Goal: Task Accomplishment & Management: Use online tool/utility

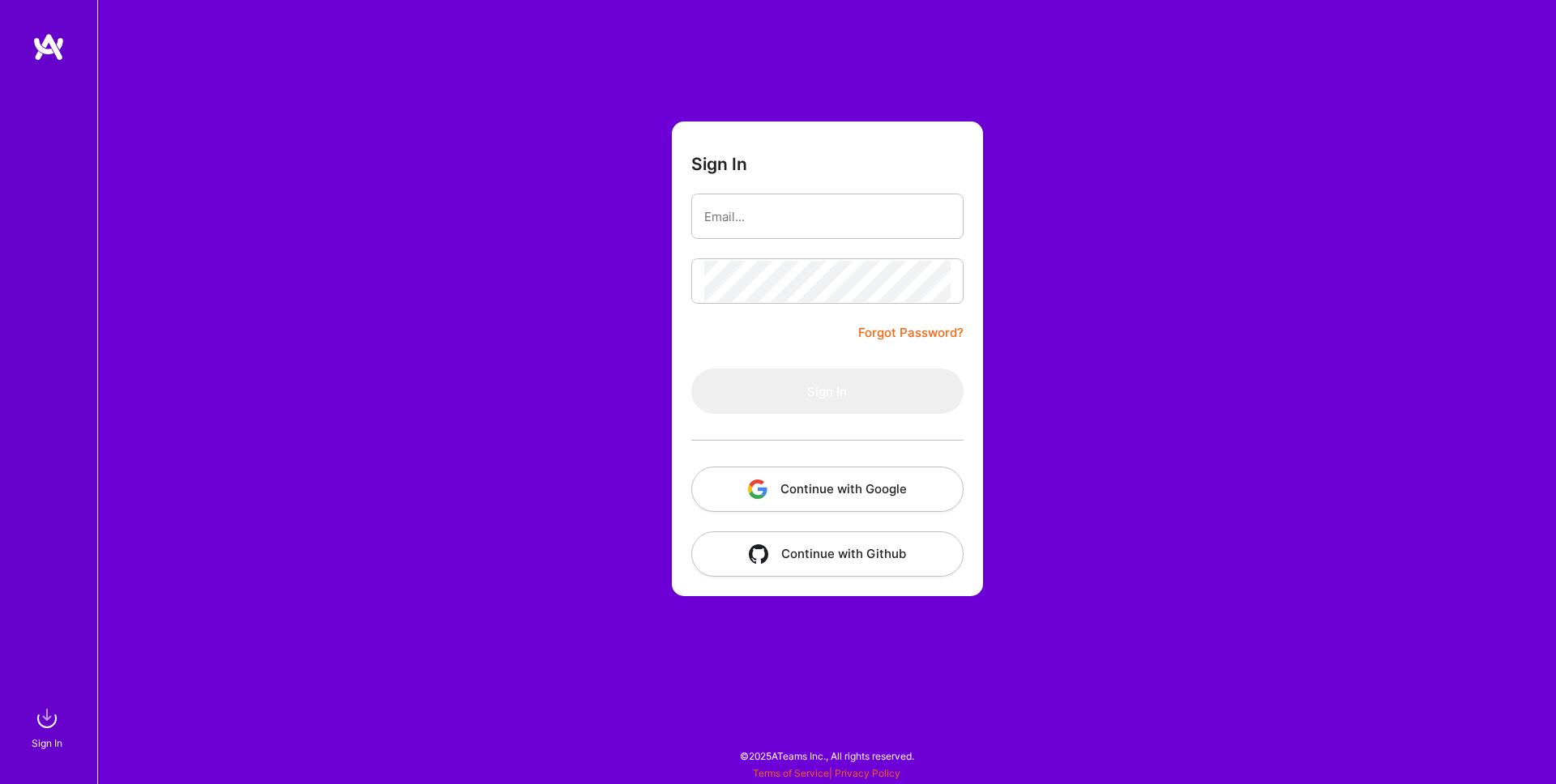
click at [852, 491] on button "Continue with Google" at bounding box center [828, 489] width 272 height 45
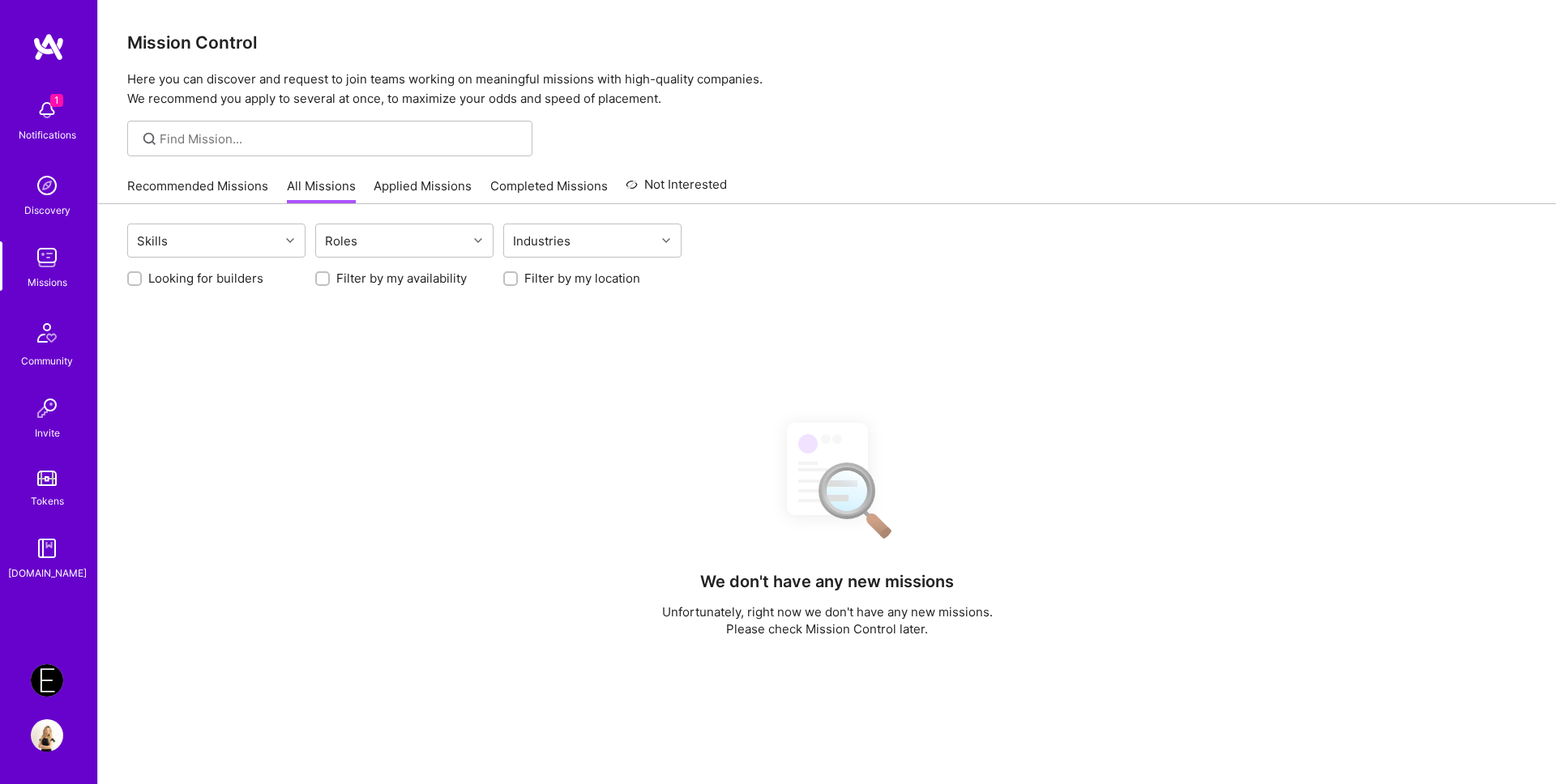
click at [45, 688] on img at bounding box center [46, 680] width 33 height 33
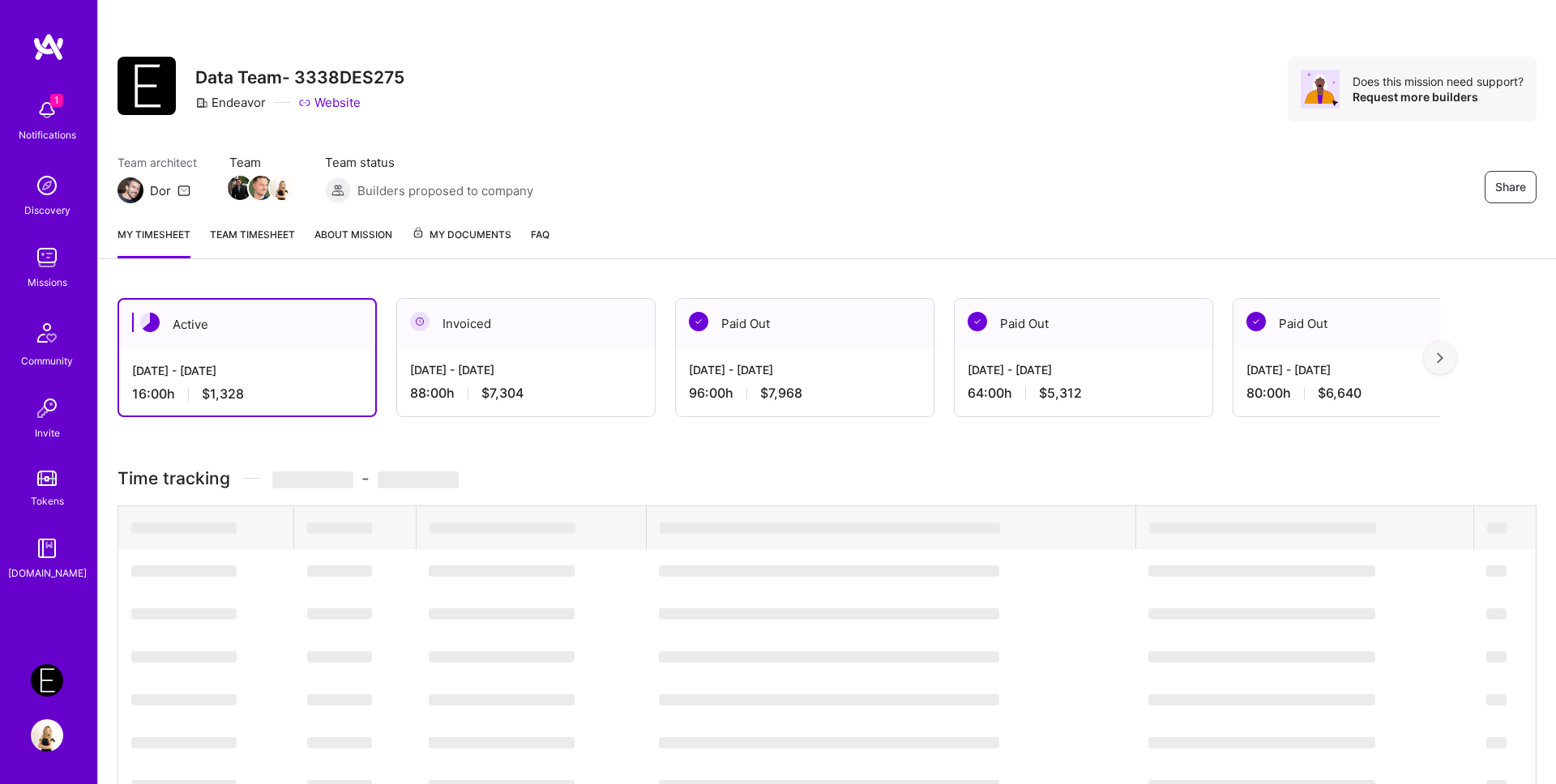
click at [44, 115] on img at bounding box center [46, 109] width 33 height 33
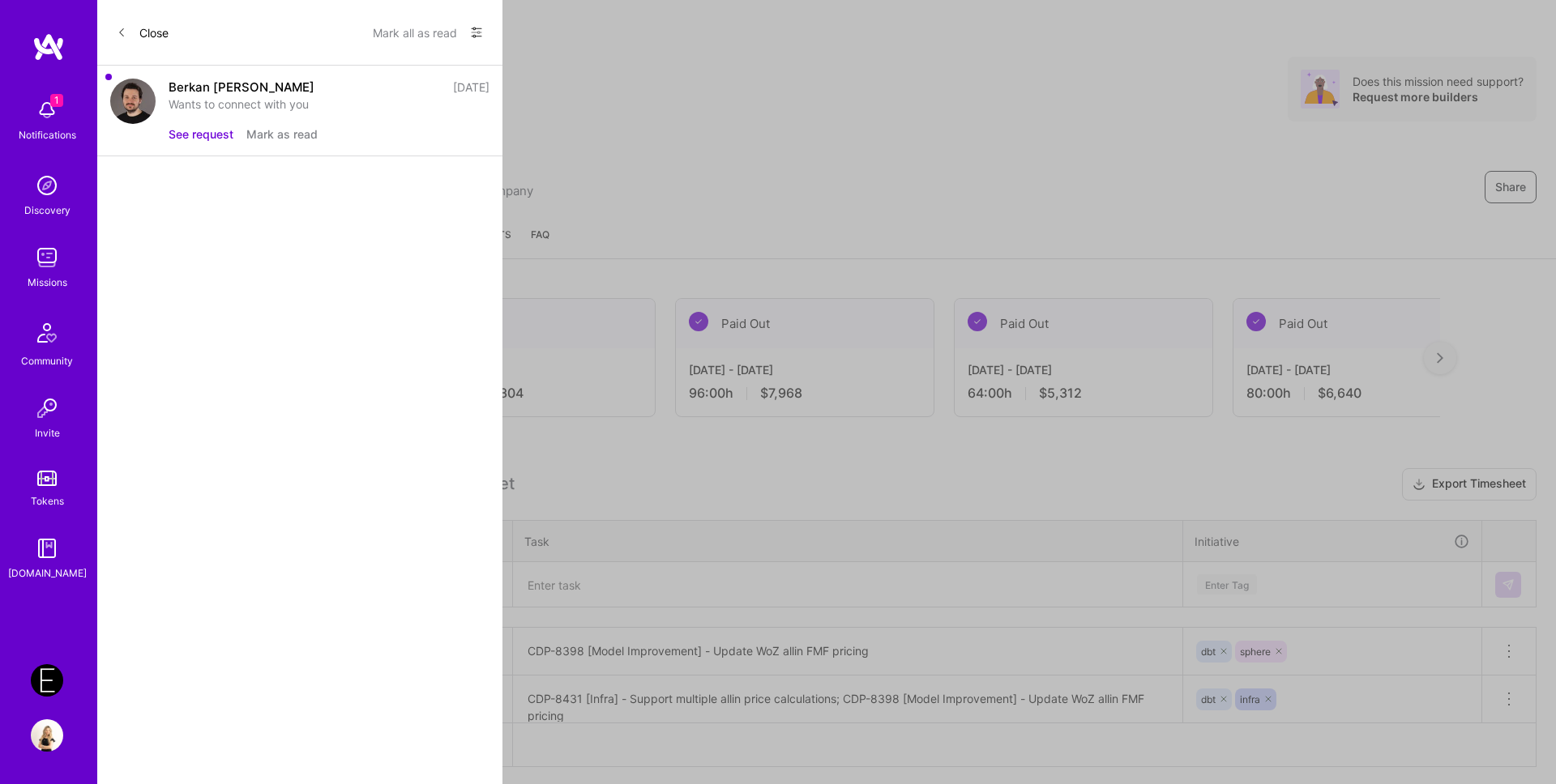
click at [197, 134] on button "See request" at bounding box center [201, 133] width 65 height 17
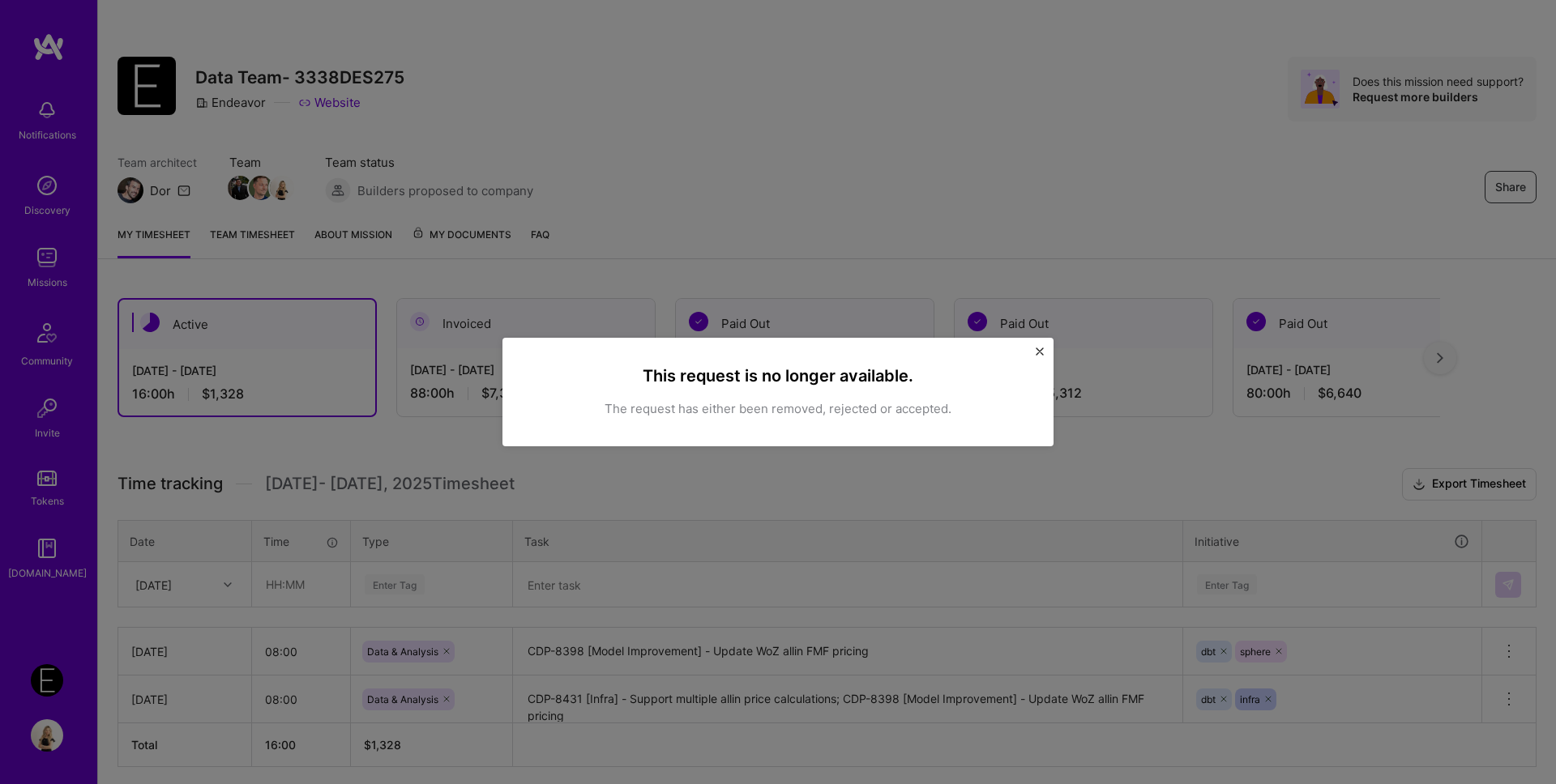
click at [1036, 351] on img "Close" at bounding box center [1040, 351] width 8 height 8
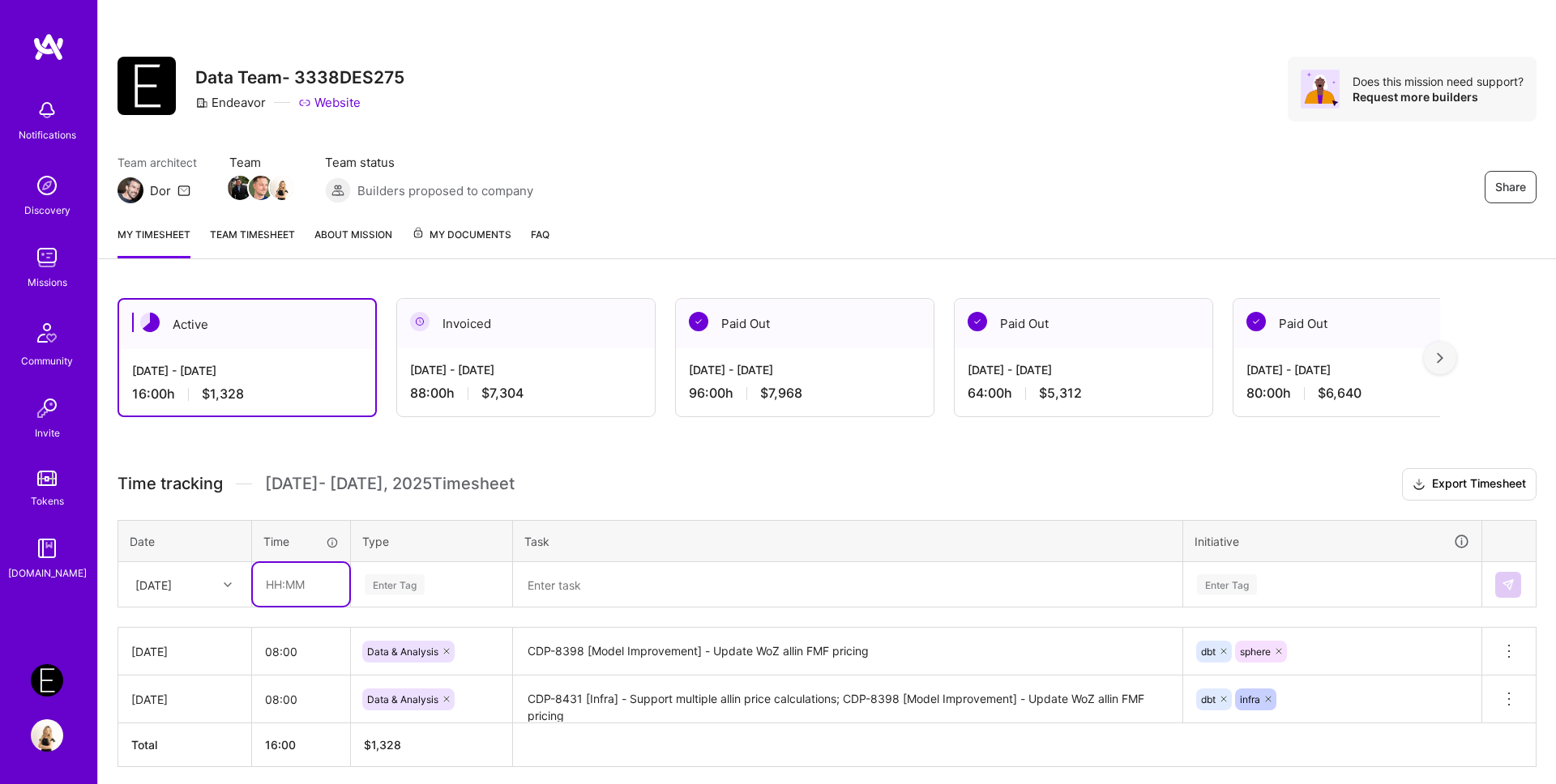
click at [306, 590] on input "text" at bounding box center [301, 585] width 97 height 43
type input "08:00"
drag, startPoint x: 443, startPoint y: 658, endPoint x: 380, endPoint y: 647, distance: 64.0
click at [380, 647] on div "Data & Analysis" at bounding box center [408, 652] width 93 height 22
click at [397, 587] on div "Enter Tag" at bounding box center [432, 585] width 160 height 42
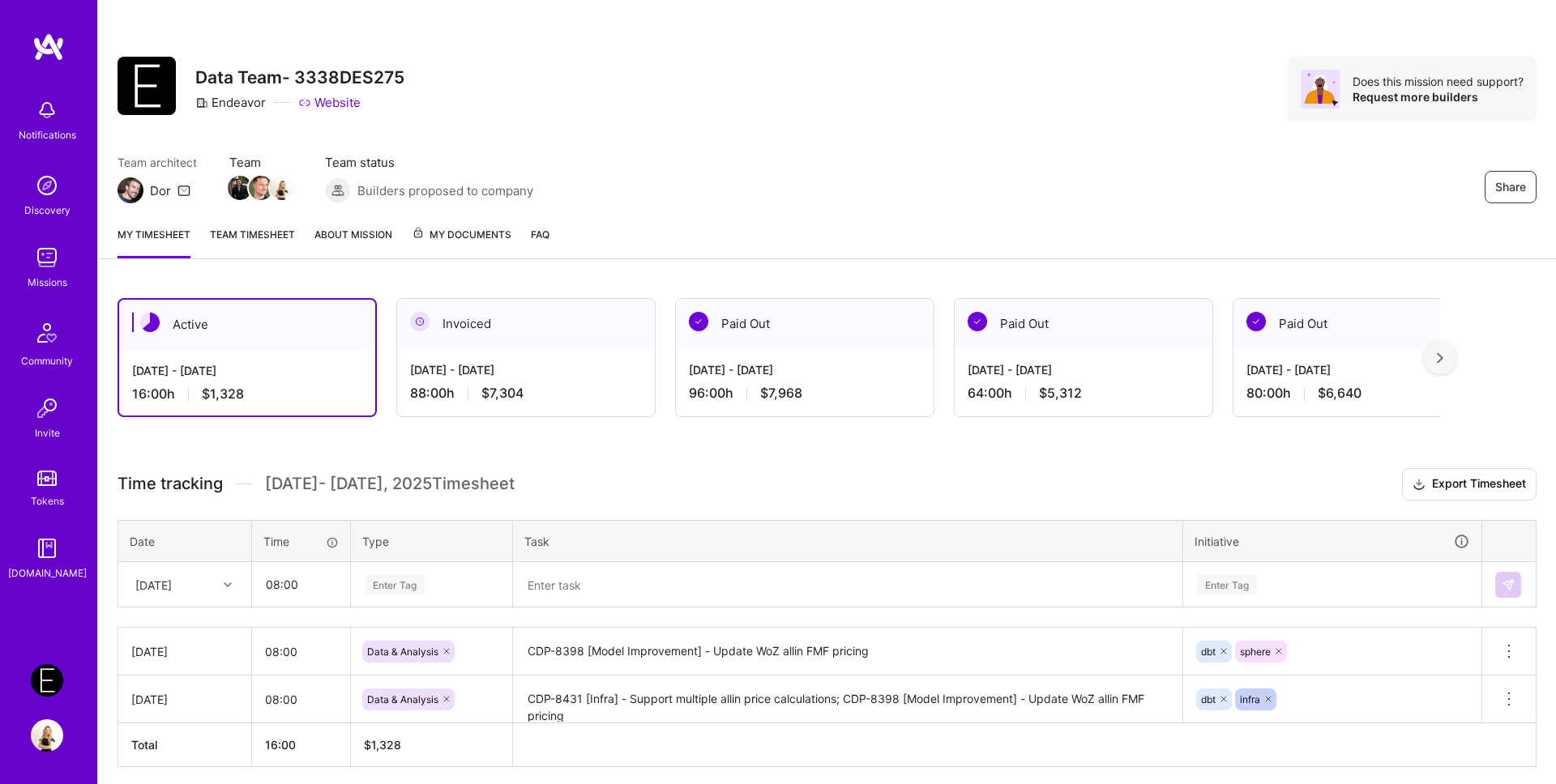
scroll to position [62, 0]
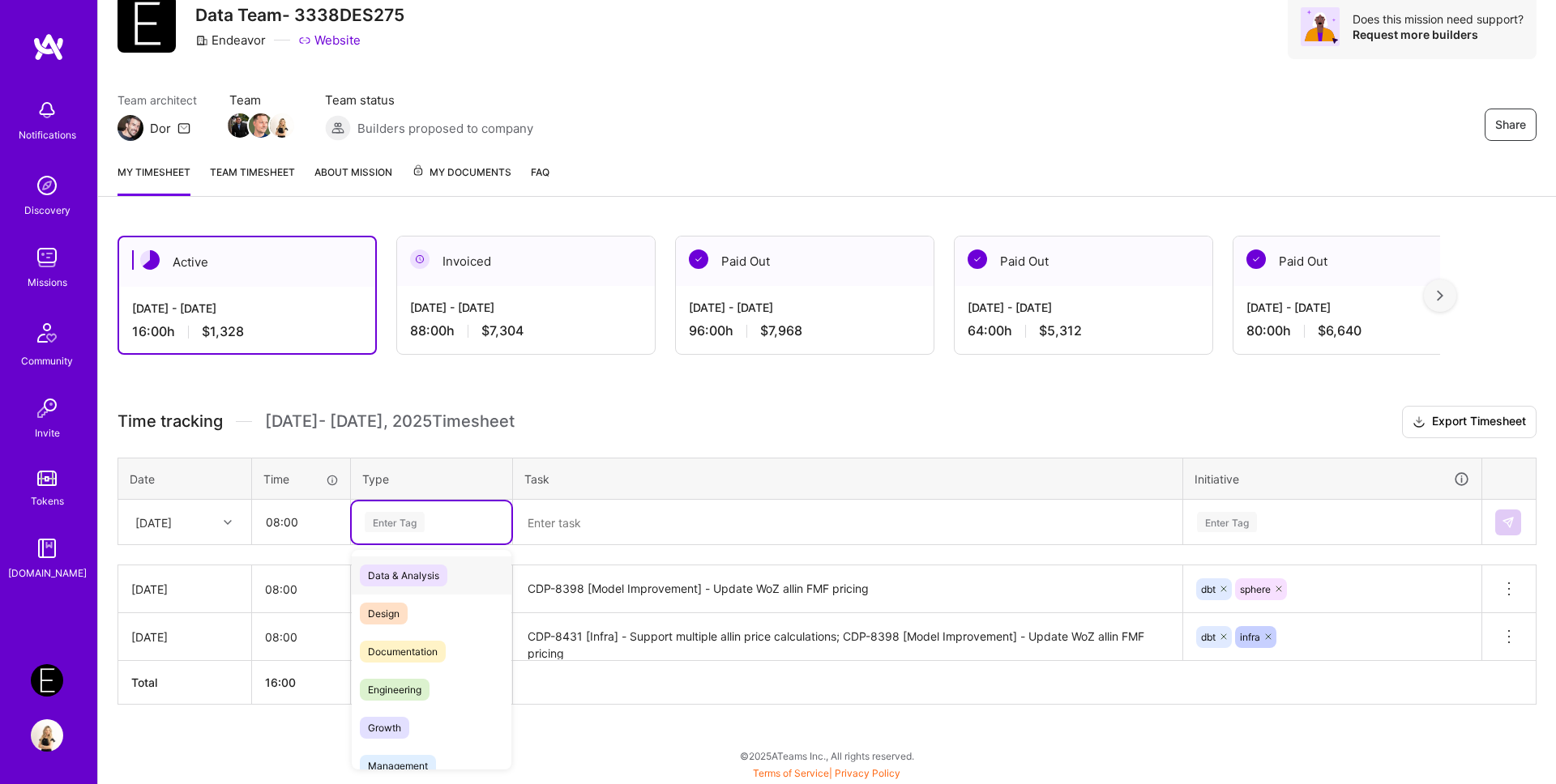
click at [395, 577] on span "Data & Analysis" at bounding box center [404, 576] width 88 height 22
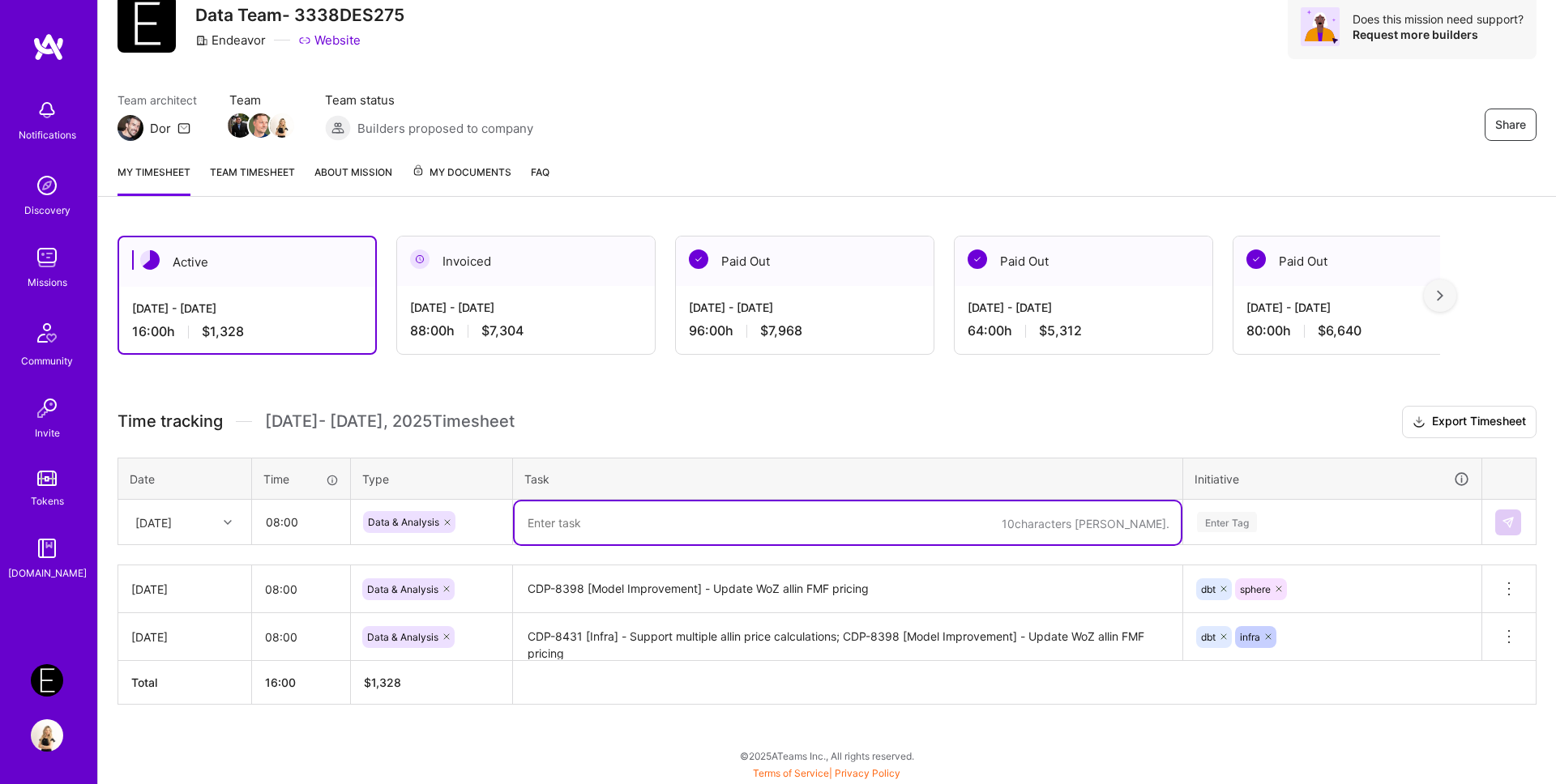
click at [590, 529] on textarea at bounding box center [848, 524] width 666 height 43
paste textarea "CDP-7244"
paste textarea "[WOZ, Model-Refinement] Added wings to price recommendations"
type textarea "CDP-7244 [WOZ, Model-Refinement] Added wings to price recommendations"
click at [1240, 525] on div "Enter Tag" at bounding box center [1332, 523] width 297 height 42
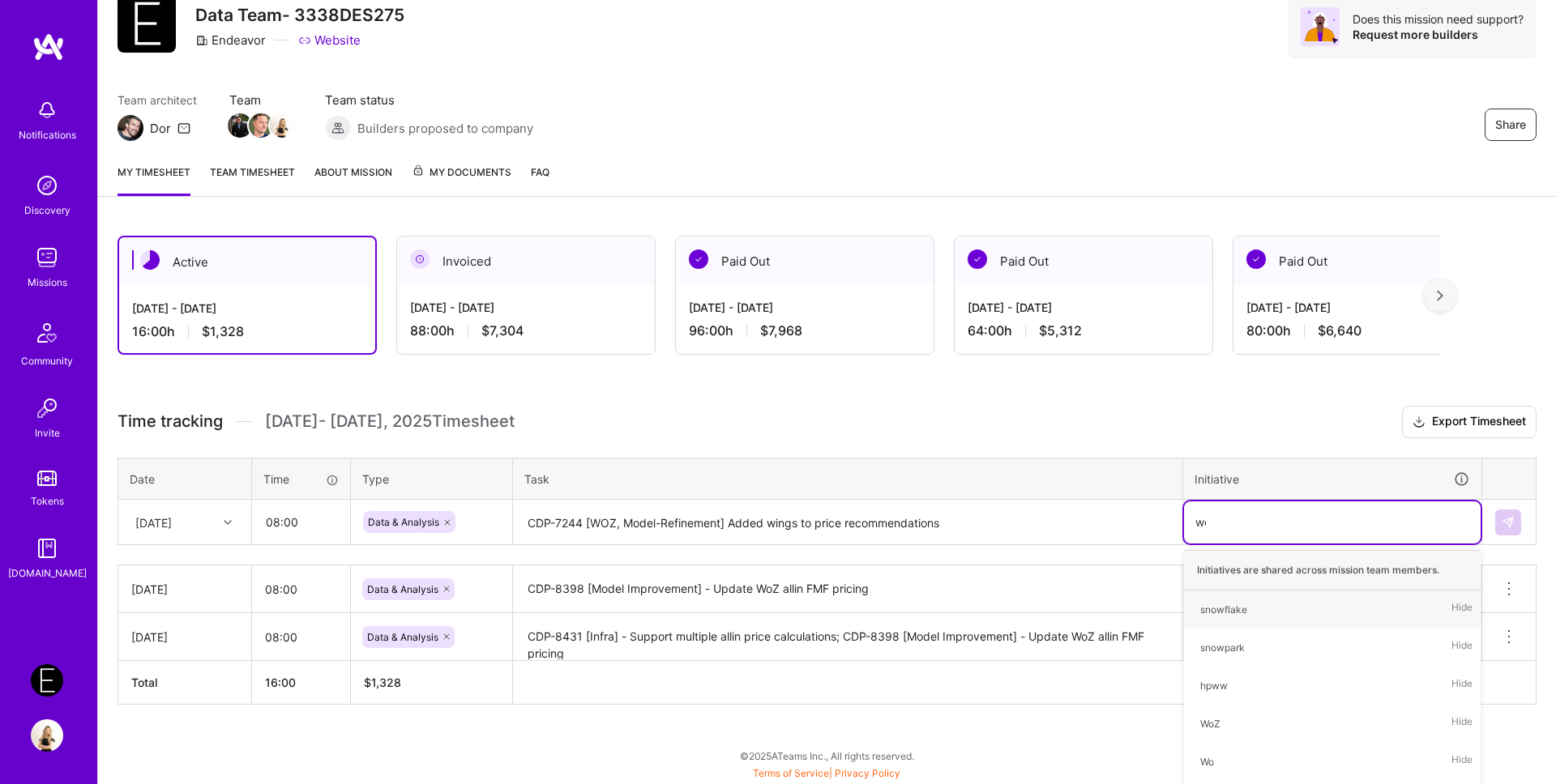
type input "woz"
click at [1207, 606] on div "WoZ" at bounding box center [1211, 609] width 20 height 17
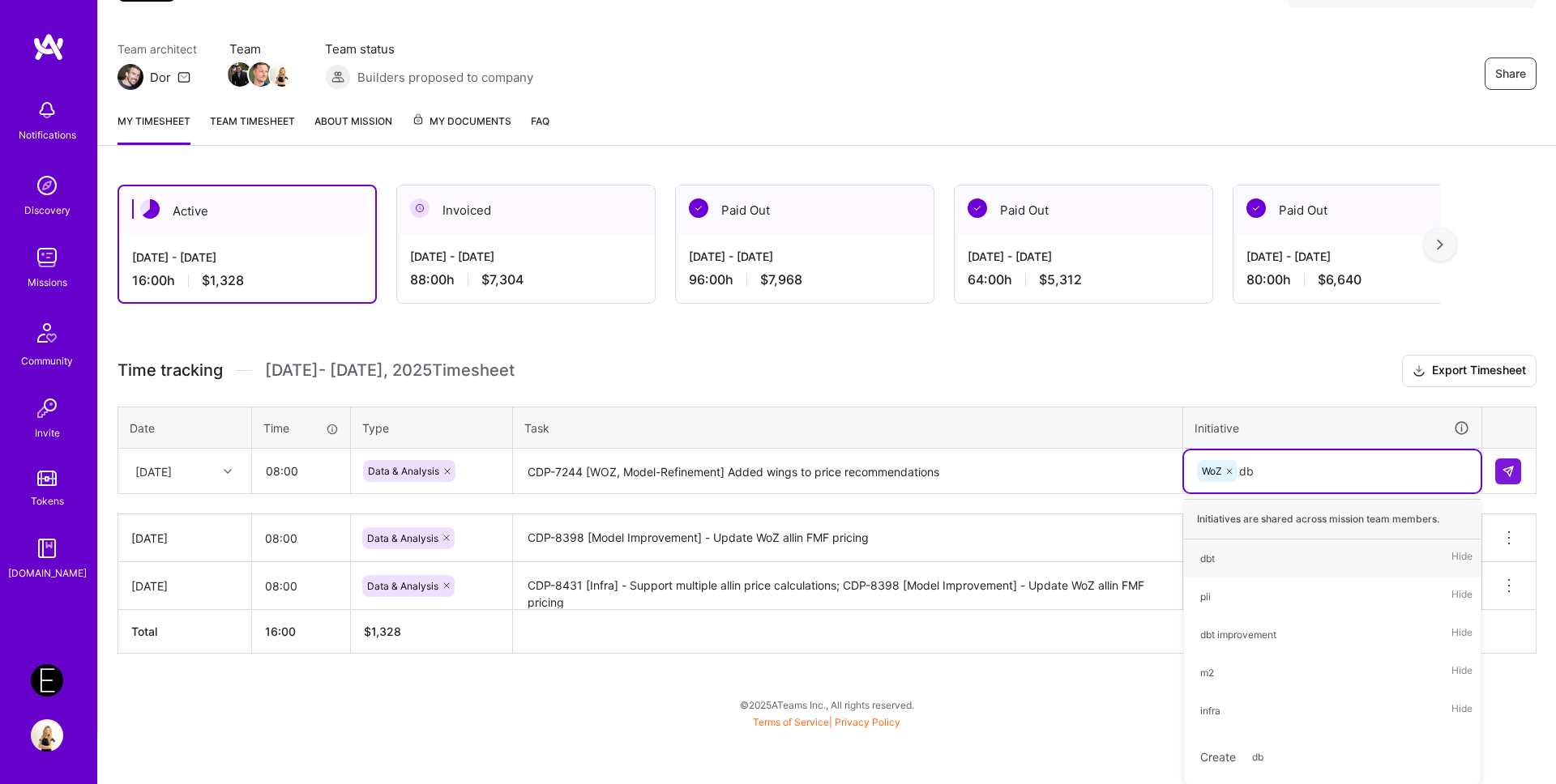
type input "dbt"
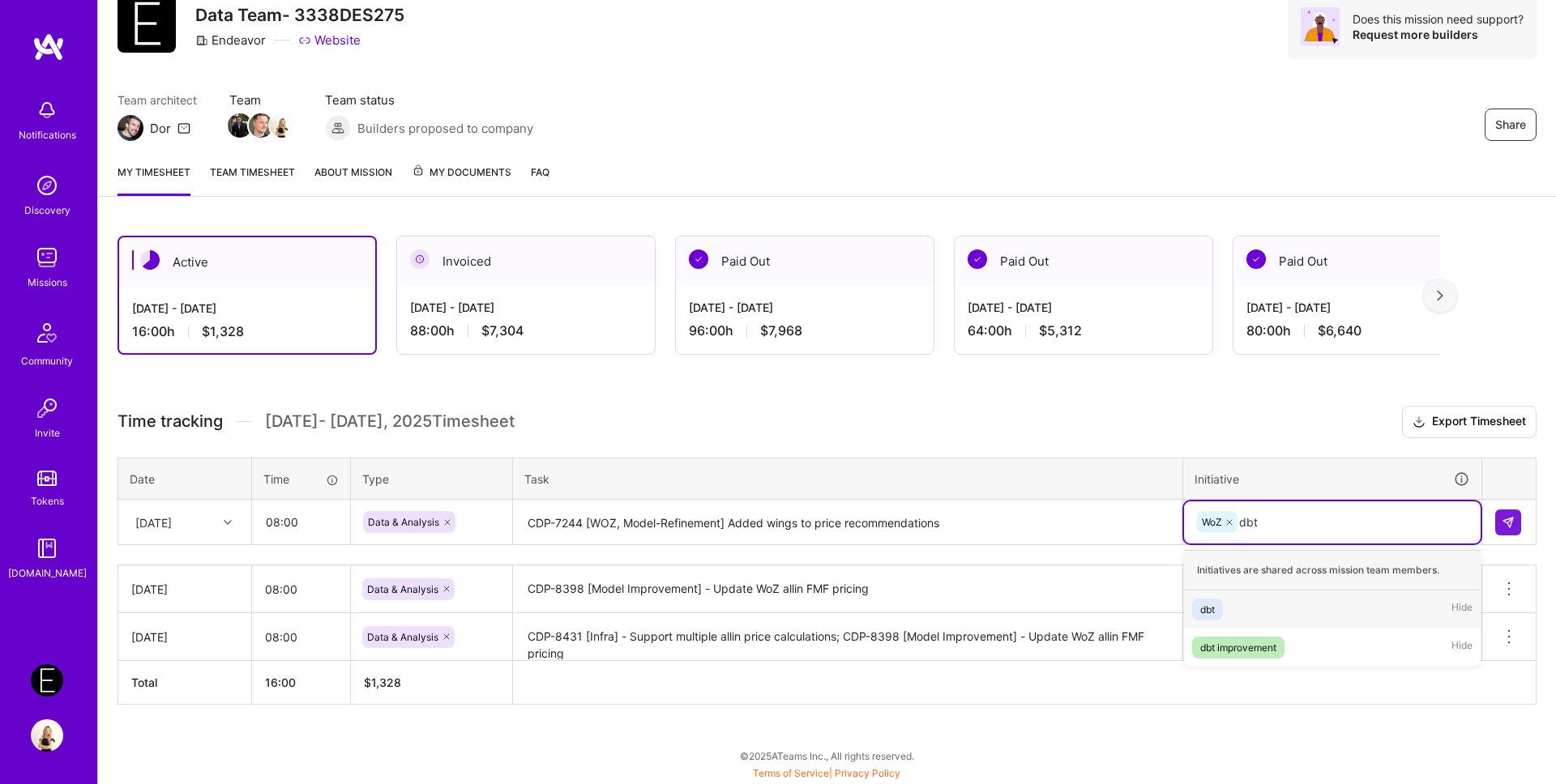
click at [1214, 612] on div "dbt" at bounding box center [1208, 609] width 15 height 17
type input "bug"
click at [1214, 609] on div "bug" at bounding box center [1209, 609] width 17 height 17
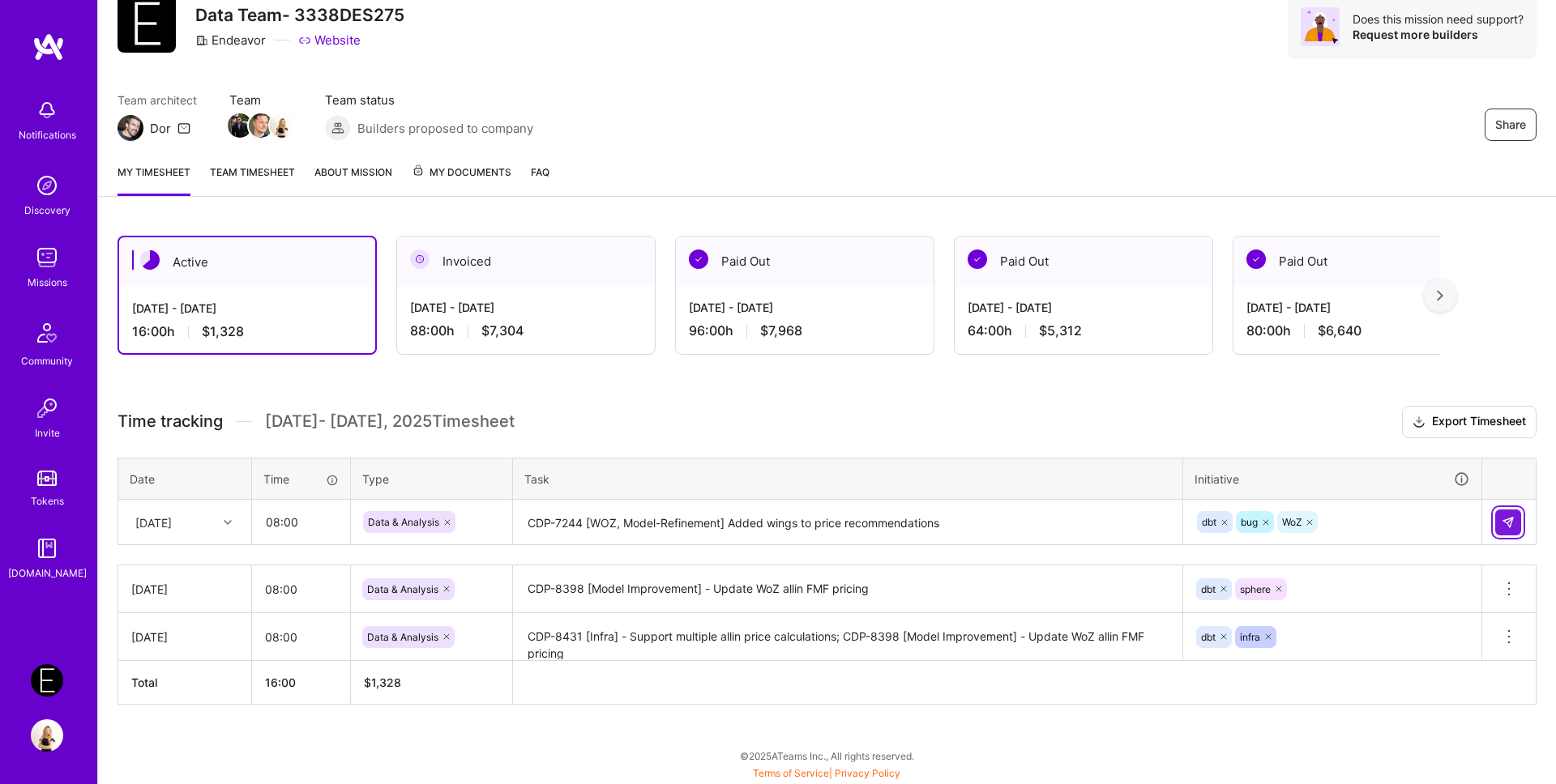
click at [1503, 528] on img at bounding box center [1508, 522] width 13 height 13
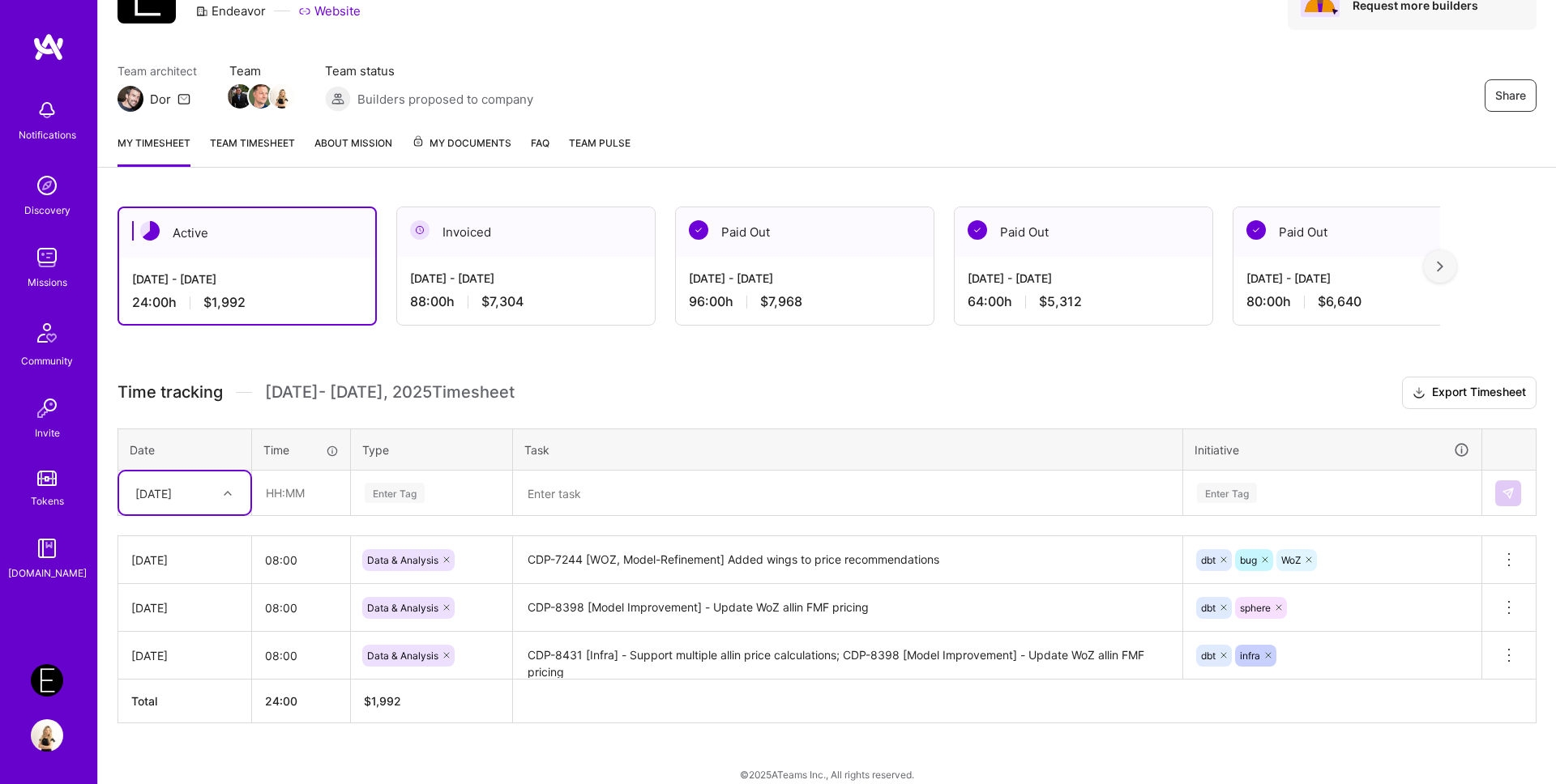
scroll to position [110, 0]
